Goal: Check status: Check status

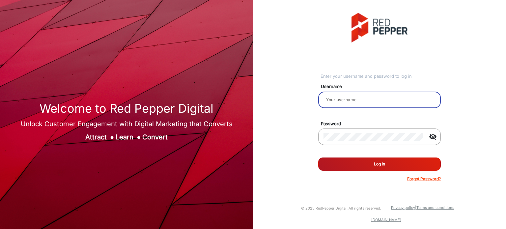
click at [389, 102] on input "email" at bounding box center [380, 100] width 112 height 8
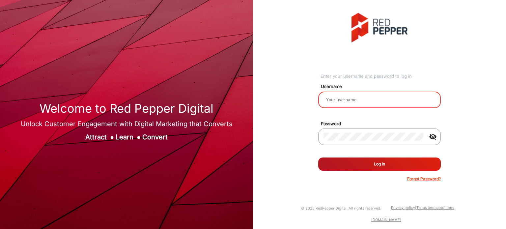
type input "Rachael"
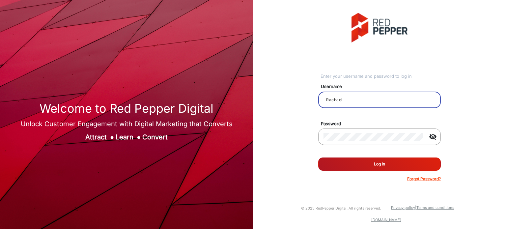
click at [379, 167] on button "Log In" at bounding box center [379, 164] width 123 height 13
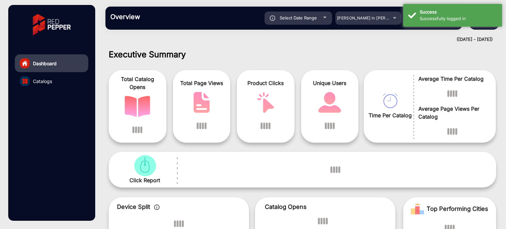
scroll to position [5, 0]
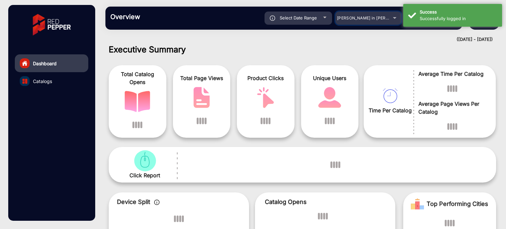
click at [394, 18] on div "[PERSON_NAME] in [PERSON_NAME]" at bounding box center [368, 18] width 66 height 8
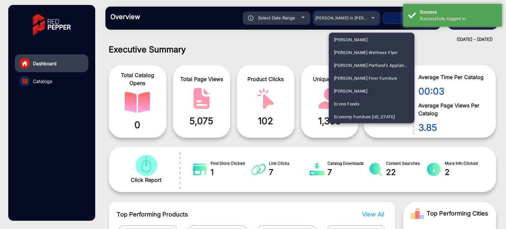
scroll to position [725, 0]
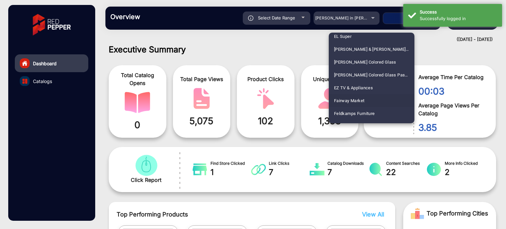
click at [374, 101] on mat-option "Fairway Market" at bounding box center [372, 100] width 86 height 13
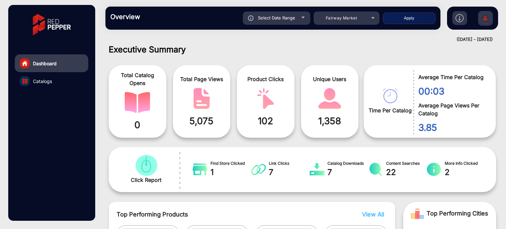
click at [390, 18] on button "Apply" at bounding box center [409, 19] width 53 height 12
type input "[DATE]"
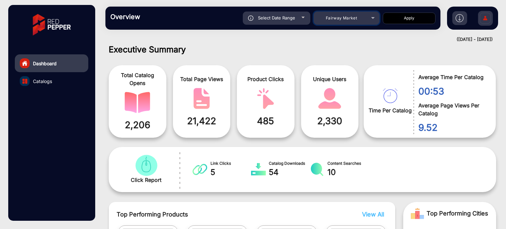
click at [372, 17] on div "Fairway Market" at bounding box center [347, 18] width 66 height 8
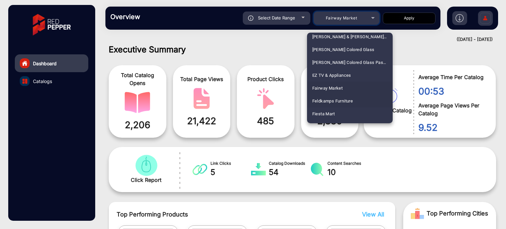
scroll to position [775, 0]
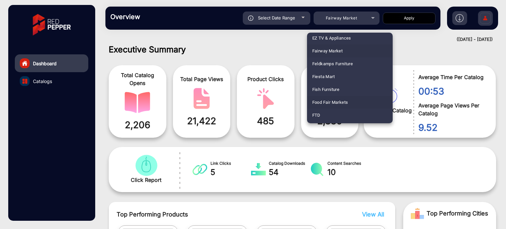
click at [345, 99] on span "Food Fair Markets" at bounding box center [330, 102] width 36 height 13
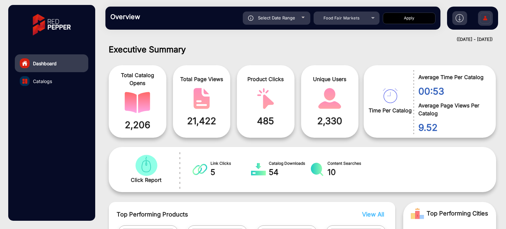
click at [411, 18] on button "Apply" at bounding box center [409, 19] width 53 height 12
type input "[DATE]"
